Goal: Task Accomplishment & Management: Manage account settings

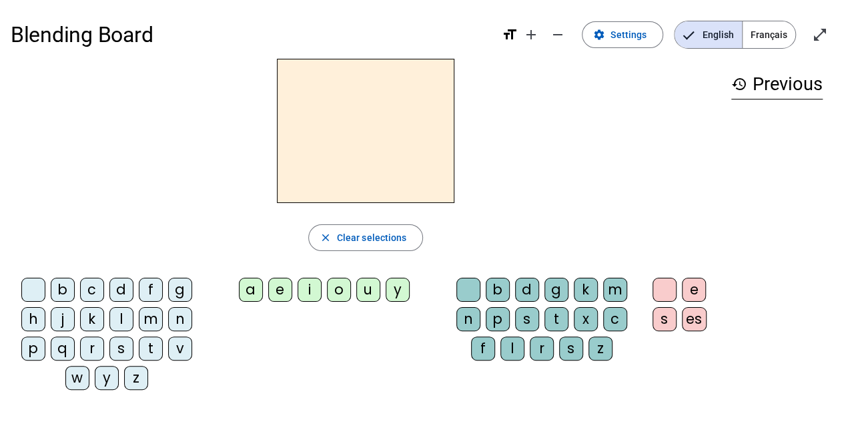
click at [754, 31] on span "Français" at bounding box center [769, 34] width 53 height 27
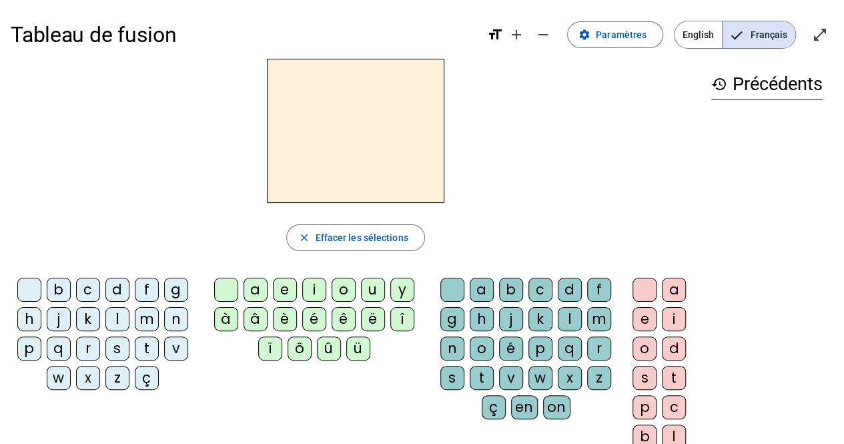
drag, startPoint x: 266, startPoint y: 118, endPoint x: 270, endPoint y: 158, distance: 40.2
click at [266, 118] on div at bounding box center [356, 131] width 690 height 144
click at [603, 39] on span "Paramètres" at bounding box center [621, 35] width 51 height 16
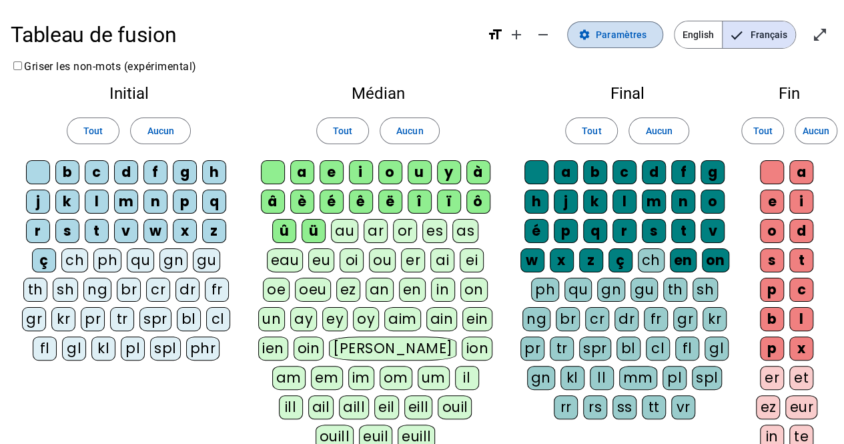
click at [614, 31] on span "Paramètres" at bounding box center [621, 35] width 51 height 16
click at [582, 32] on span at bounding box center [615, 35] width 95 height 32
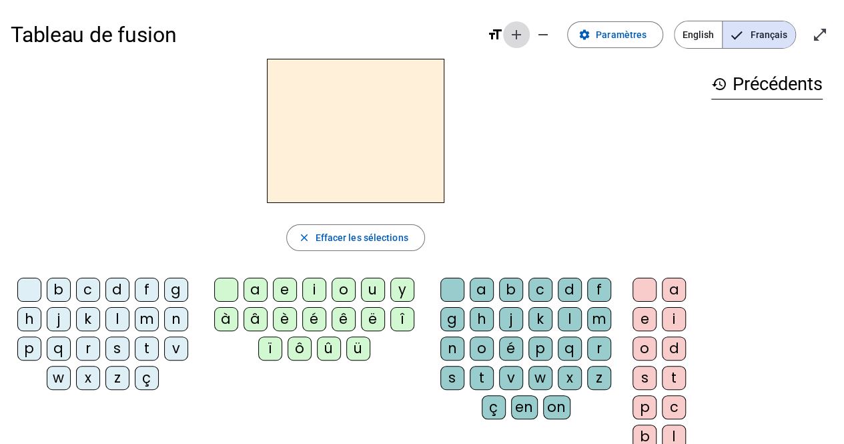
click at [525, 35] on mat-icon "add" at bounding box center [517, 35] width 16 height 16
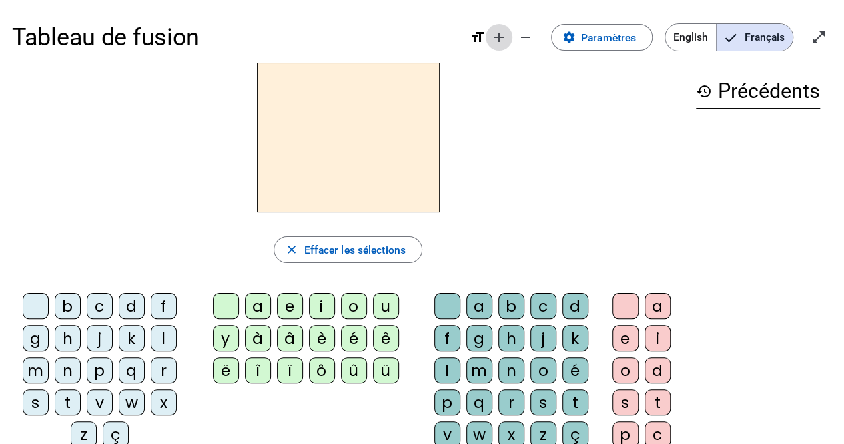
click at [495, 35] on mat-icon "add" at bounding box center [499, 37] width 16 height 16
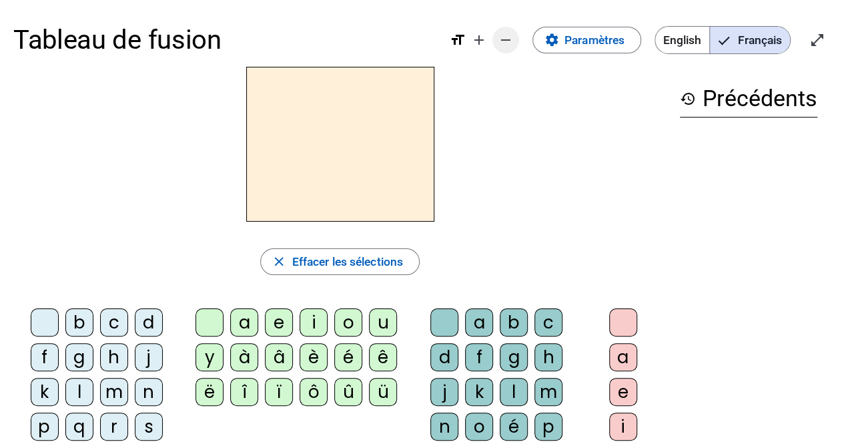
click at [499, 35] on mat-icon "remove" at bounding box center [506, 40] width 16 height 16
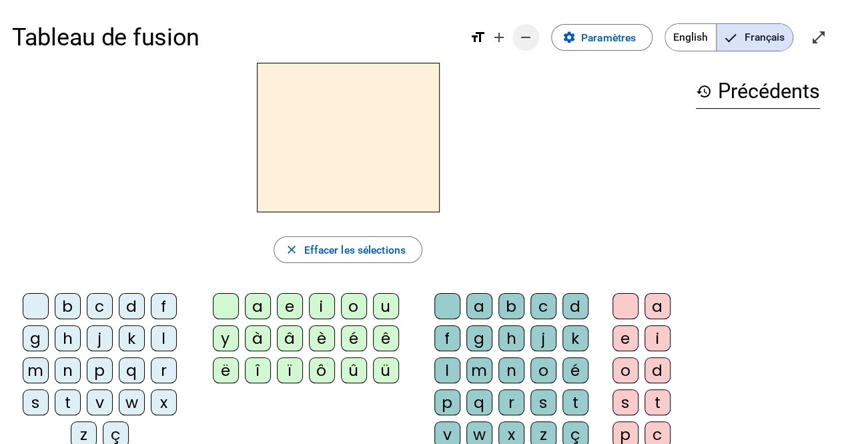
click at [499, 35] on mat-icon "add" at bounding box center [499, 37] width 16 height 16
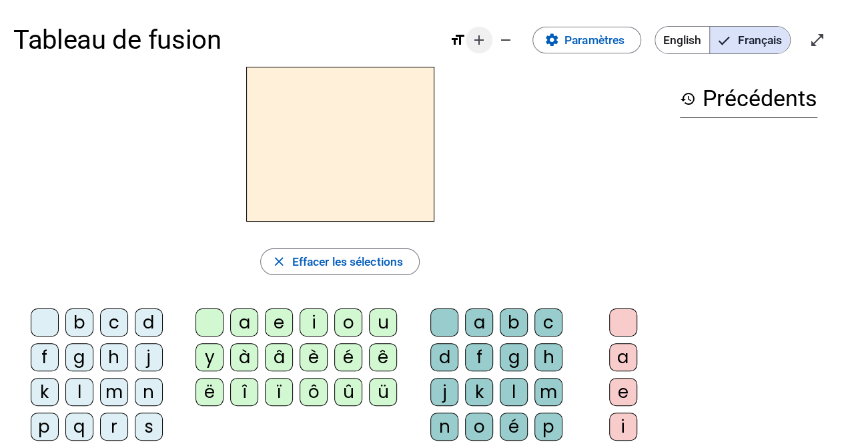
click at [475, 42] on mat-icon "add" at bounding box center [479, 40] width 16 height 16
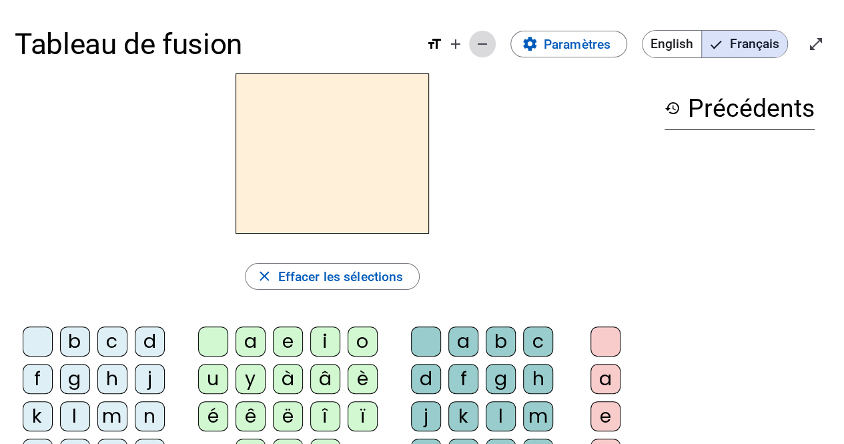
click at [484, 42] on mat-icon "remove" at bounding box center [483, 44] width 16 height 16
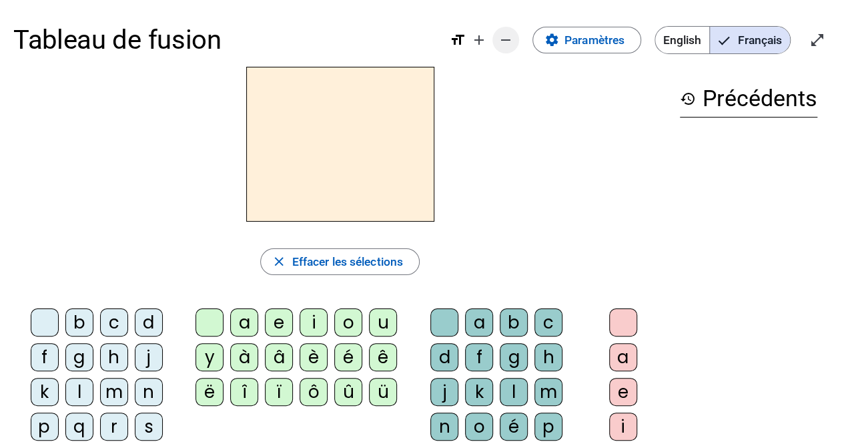
click at [484, 42] on mat-icon "add" at bounding box center [479, 40] width 16 height 16
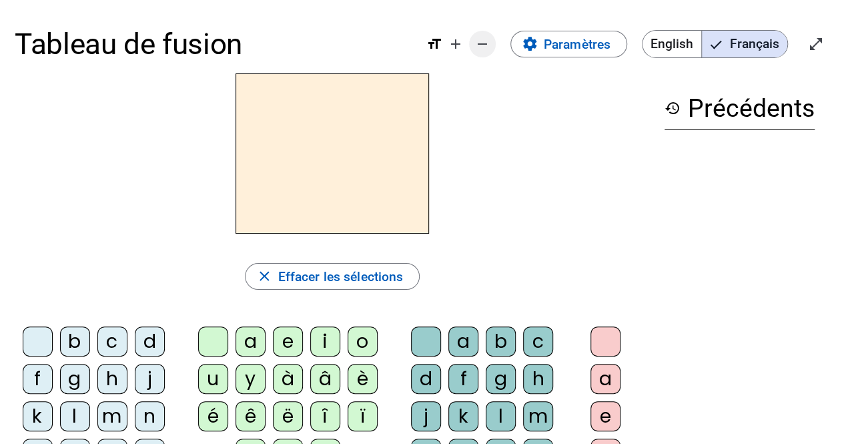
click at [484, 42] on mat-icon "remove" at bounding box center [483, 44] width 16 height 16
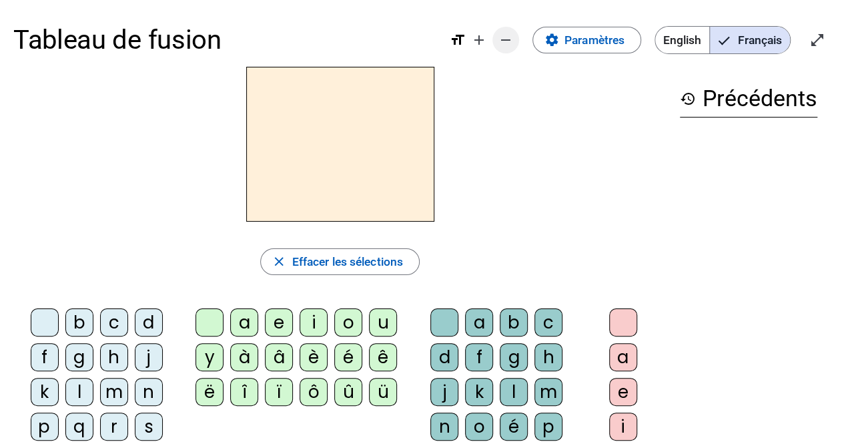
click at [484, 42] on mat-icon "add" at bounding box center [479, 40] width 16 height 16
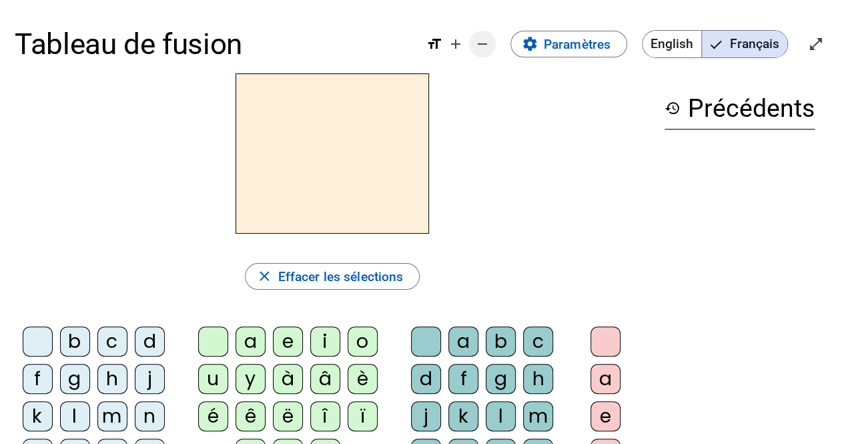
click at [484, 42] on mat-icon "remove" at bounding box center [483, 44] width 16 height 16
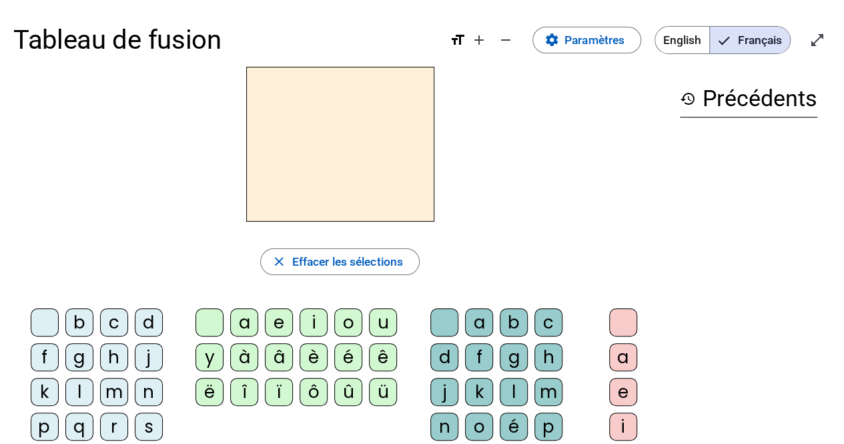
click at [459, 41] on mat-icon "format_size" at bounding box center [458, 40] width 16 height 16
click at [454, 39] on mat-icon "format_size" at bounding box center [458, 40] width 16 height 16
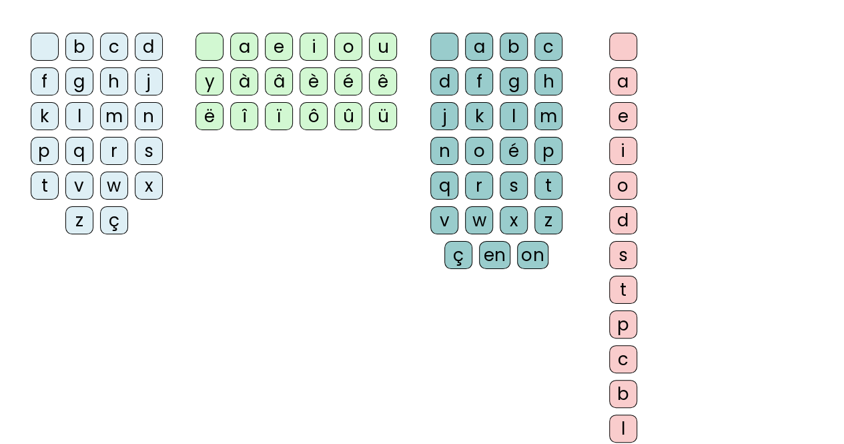
scroll to position [276, 0]
click at [679, 216] on div "history Précédents" at bounding box center [749, 143] width 164 height 707
